Goal: Transaction & Acquisition: Book appointment/travel/reservation

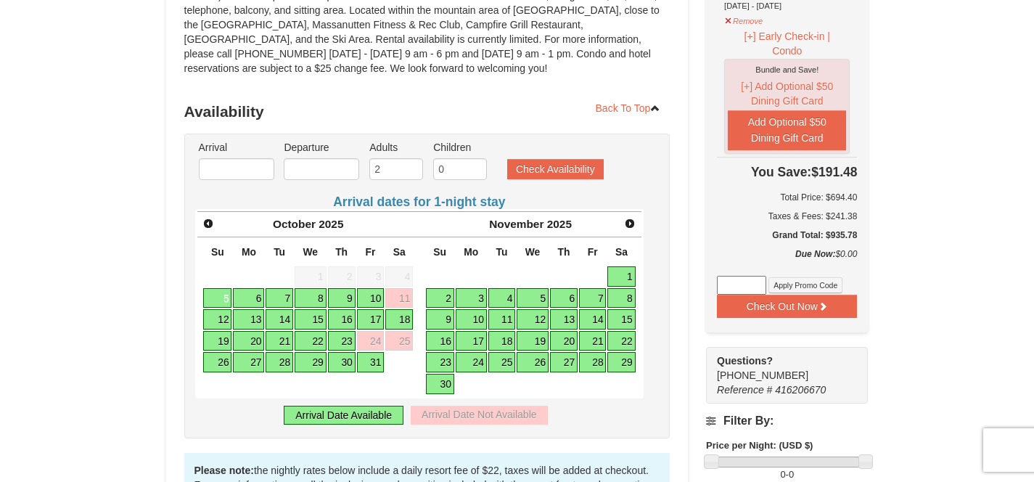
scroll to position [226, 0]
click at [253, 171] on input "text" at bounding box center [236, 169] width 75 height 22
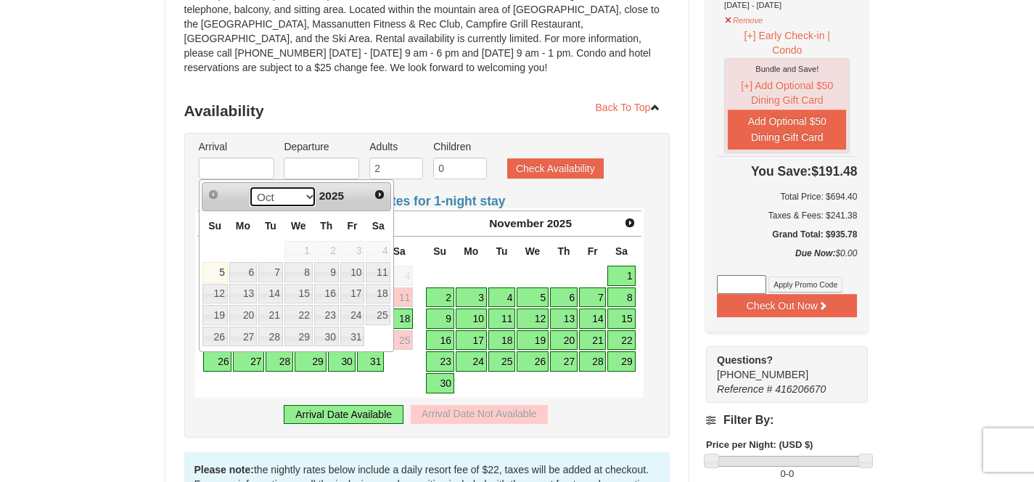
click at [306, 200] on select "Oct Nov Dec" at bounding box center [283, 197] width 68 height 22
click at [361, 274] on link "12" at bounding box center [352, 272] width 25 height 20
type input "[DATE]"
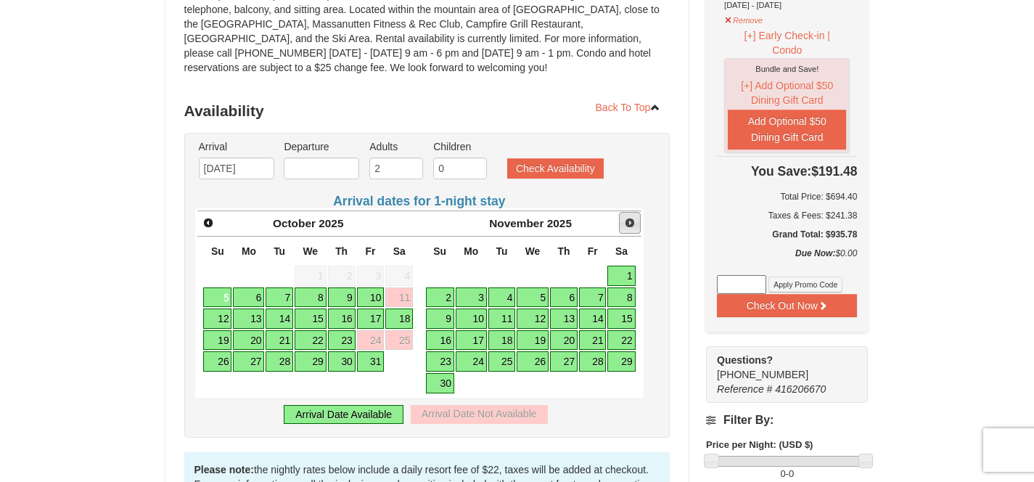
click at [628, 226] on span "Next" at bounding box center [630, 223] width 12 height 12
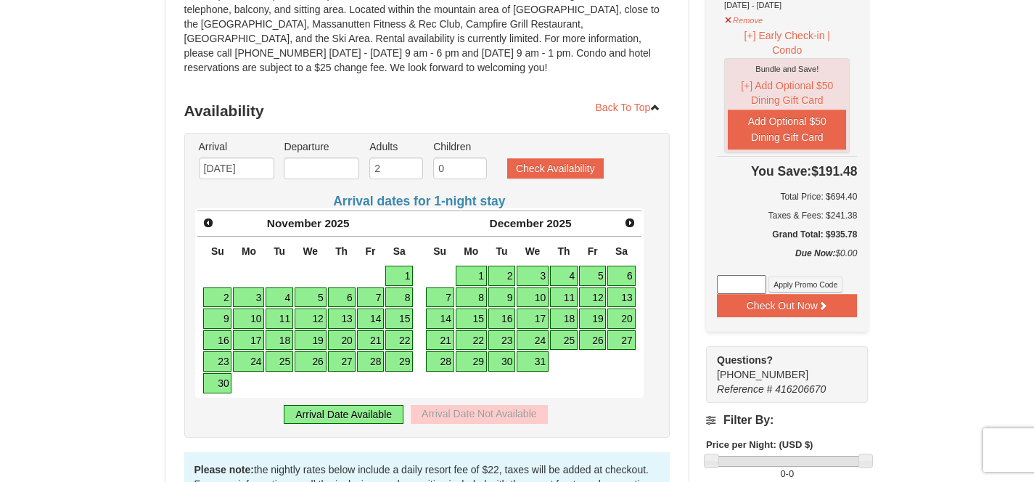
click at [592, 296] on link "12" at bounding box center [593, 297] width 28 height 20
click at [531, 316] on link "17" at bounding box center [533, 318] width 32 height 20
type input "[DATE]"
click at [536, 176] on button "Check Availability" at bounding box center [555, 168] width 97 height 20
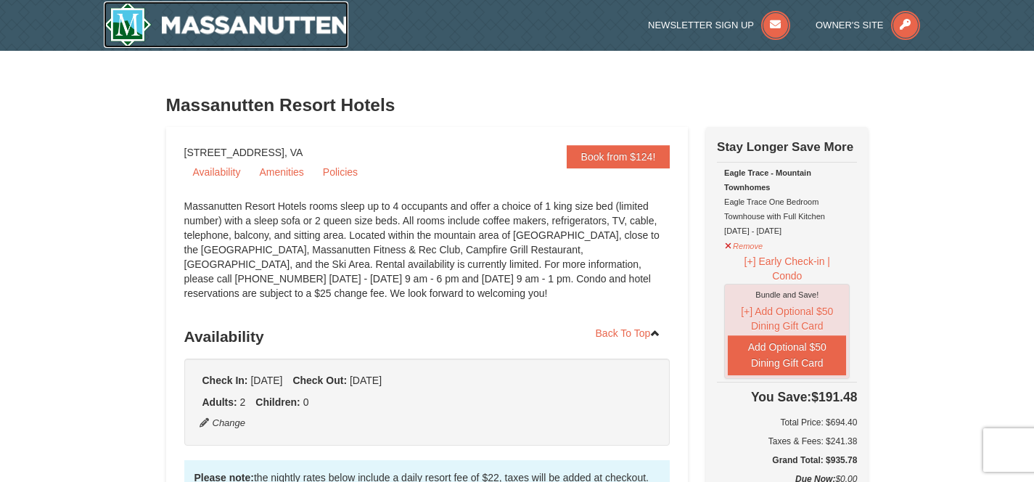
click at [285, 29] on img at bounding box center [226, 24] width 245 height 46
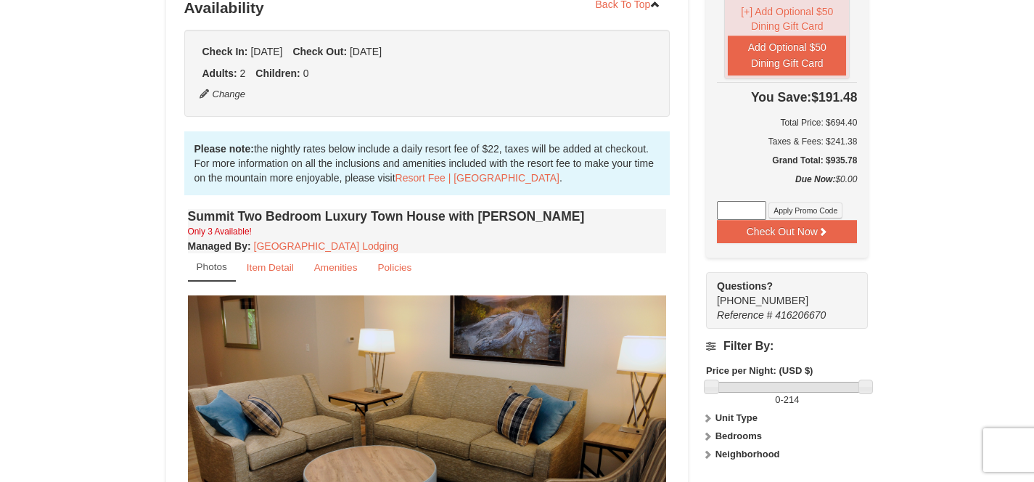
scroll to position [298, 0]
